Goal: Check status: Check status

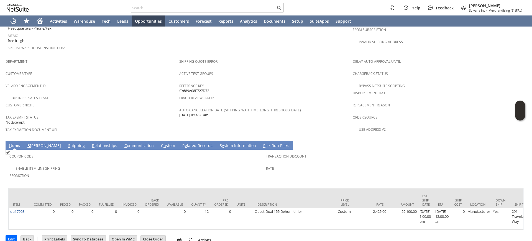
scroll to position [322, 0]
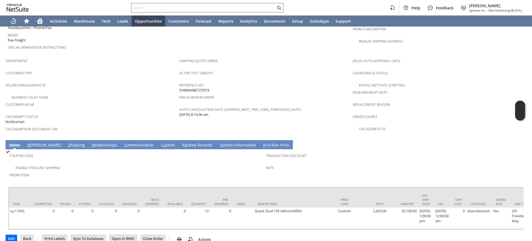
click at [176, 9] on input "text" at bounding box center [203, 7] width 144 height 7
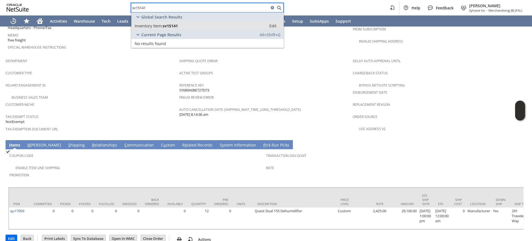
type input "sv15141"
click at [179, 28] on div "Inventory Item: sv15141" at bounding box center [199, 25] width 129 height 5
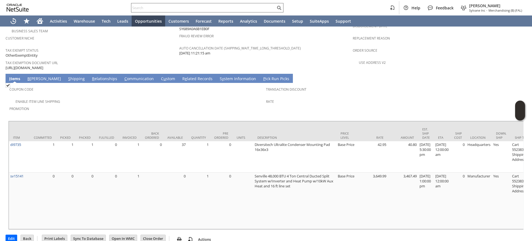
click at [163, 9] on input "text" at bounding box center [203, 7] width 144 height 7
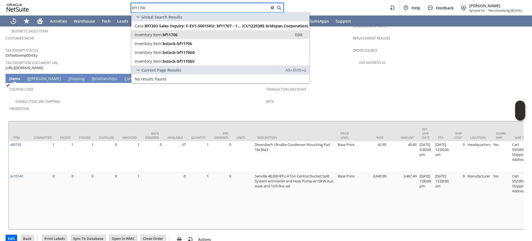
type input "bf11706"
click at [166, 37] on span "bf11706" at bounding box center [170, 34] width 15 height 5
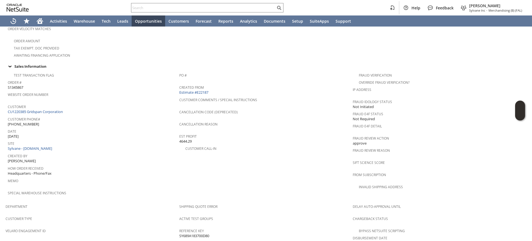
scroll to position [203, 0]
